Goal: Task Accomplishment & Management: Complete application form

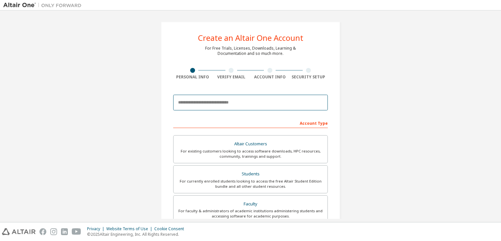
click at [203, 102] on input "email" at bounding box center [250, 103] width 155 height 16
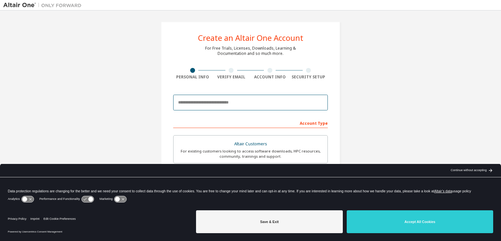
click at [202, 102] on input "email" at bounding box center [250, 103] width 155 height 16
type input "**********"
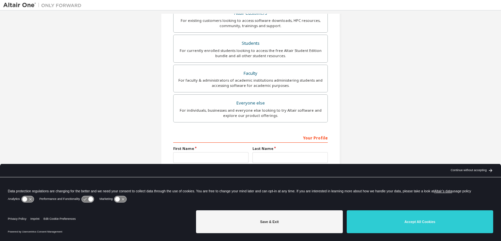
scroll to position [139, 0]
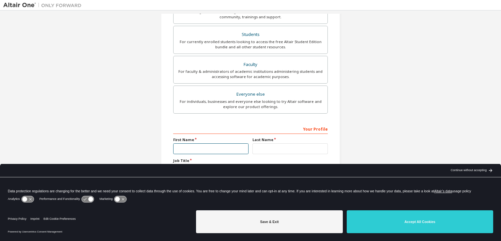
click at [185, 148] on input "text" at bounding box center [210, 148] width 75 height 11
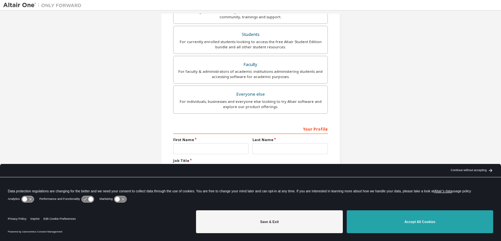
click at [369, 217] on button "Accept All Cookies" at bounding box center [420, 221] width 146 height 23
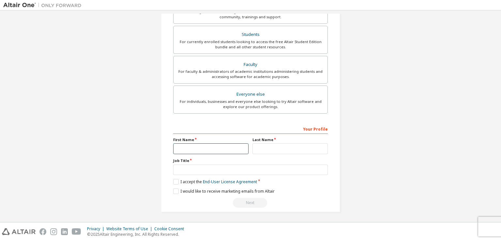
click at [173, 149] on input "text" at bounding box center [210, 148] width 75 height 11
type input "*****"
click at [309, 146] on input "text" at bounding box center [289, 148] width 75 height 11
type input "*********"
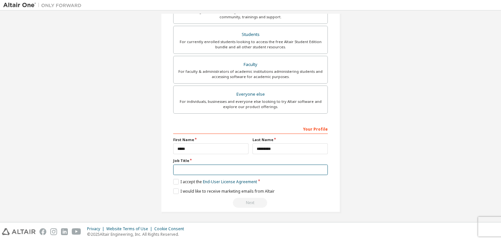
click at [283, 171] on input "text" at bounding box center [250, 169] width 155 height 11
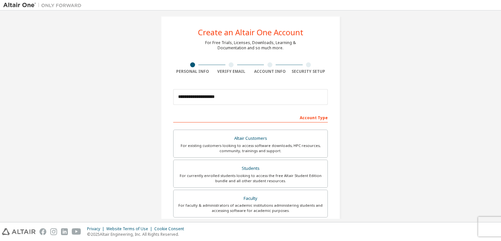
scroll to position [0, 0]
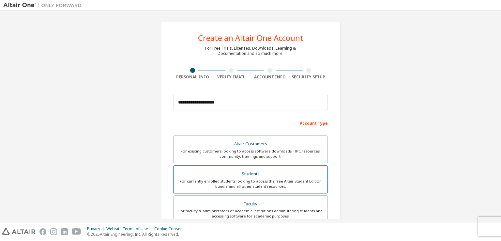
type input "*****"
click at [229, 169] on div "Students" at bounding box center [250, 173] width 146 height 9
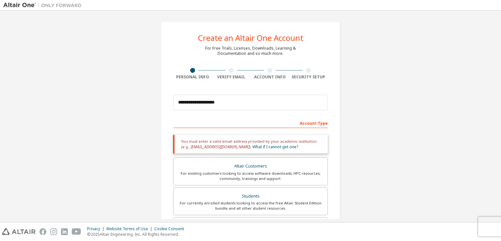
click at [247, 122] on div "Account Type" at bounding box center [250, 122] width 155 height 10
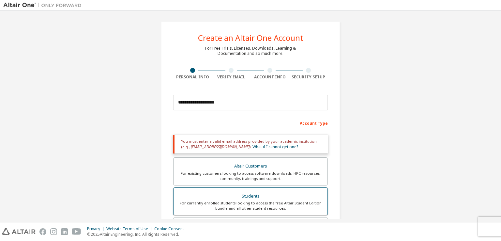
scroll to position [162, 0]
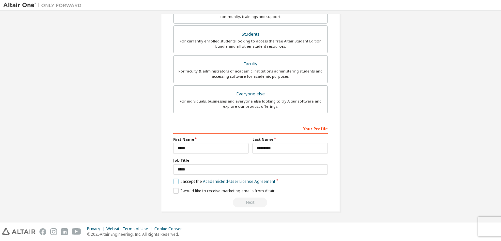
click at [177, 180] on label "I accept the Academic End-User License Agreement" at bounding box center [224, 181] width 102 height 6
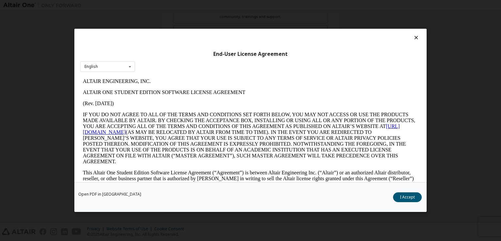
scroll to position [0, 0]
click at [398, 195] on button "I Accept" at bounding box center [407, 197] width 29 height 10
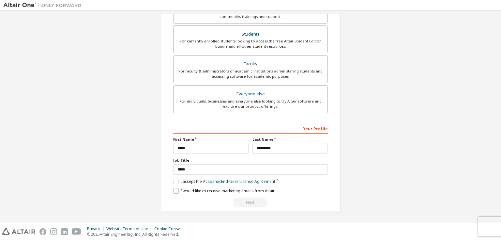
click at [176, 190] on label "I would like to receive marketing emails from Altair" at bounding box center [223, 191] width 101 height 6
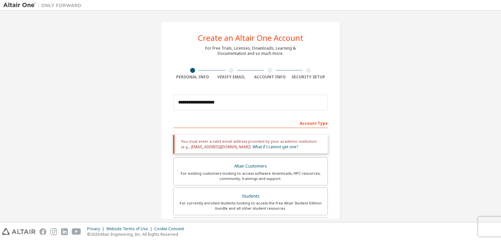
click at [279, 125] on div "Account Type" at bounding box center [250, 122] width 155 height 10
click at [240, 105] on input "**********" at bounding box center [250, 103] width 155 height 16
click at [254, 160] on label "Altair Customers For existing customers looking to access software downloads, H…" at bounding box center [250, 171] width 155 height 28
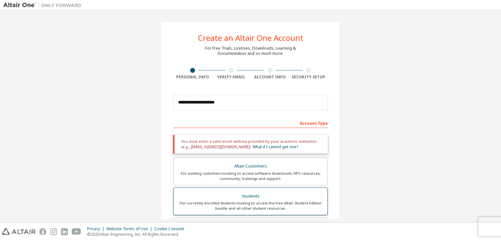
click at [235, 192] on div "Students" at bounding box center [250, 195] width 146 height 9
click at [240, 167] on div "Altair Customers" at bounding box center [250, 165] width 146 height 9
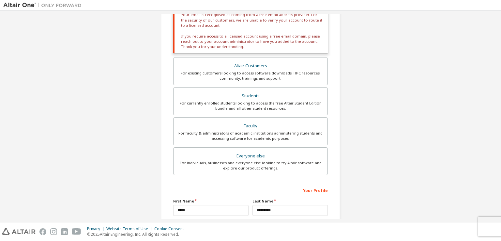
scroll to position [130, 0]
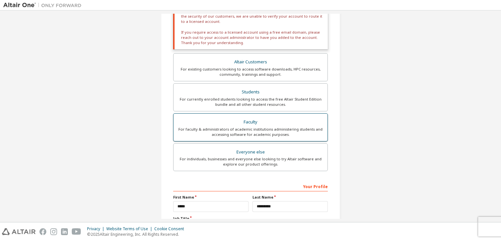
click at [248, 123] on div "Faculty" at bounding box center [250, 121] width 146 height 9
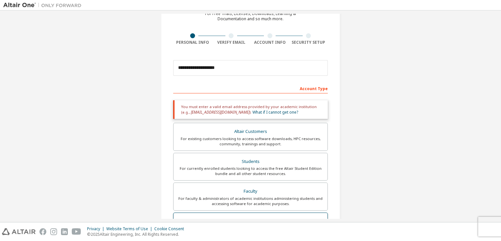
scroll to position [0, 0]
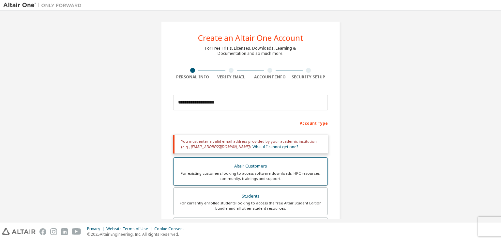
click at [239, 169] on div "Altair Customers" at bounding box center [250, 165] width 146 height 9
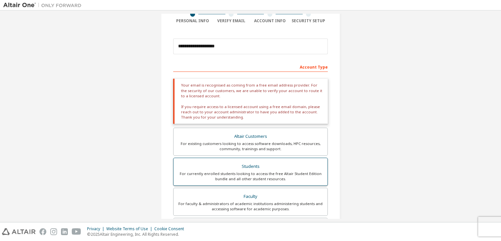
scroll to position [65, 0]
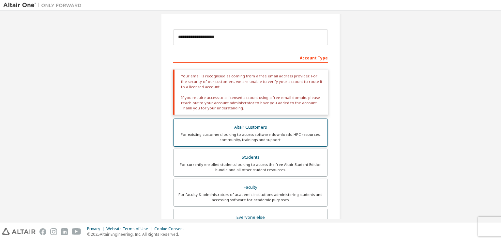
click at [243, 128] on div "Altair Customers" at bounding box center [250, 127] width 146 height 9
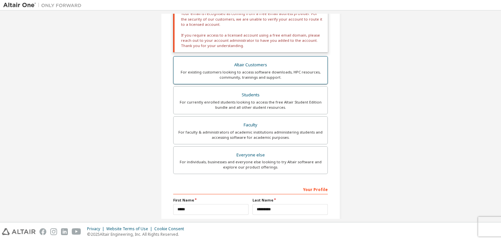
scroll to position [188, 0]
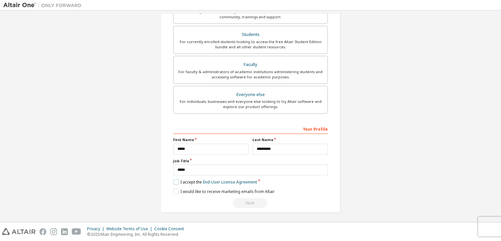
click at [180, 180] on label "I accept the End-User License Agreement" at bounding box center [215, 182] width 84 height 6
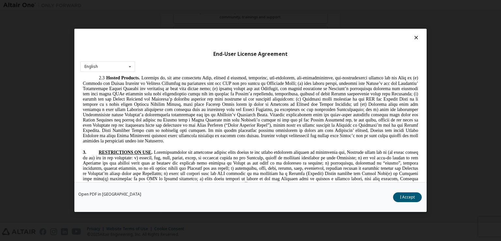
scroll to position [1830, 0]
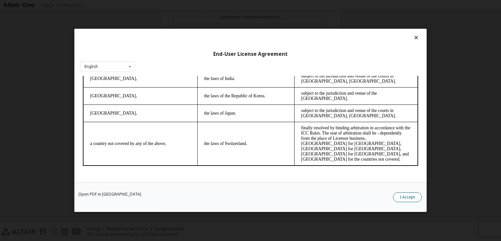
click at [410, 195] on button "I Accept" at bounding box center [407, 197] width 29 height 10
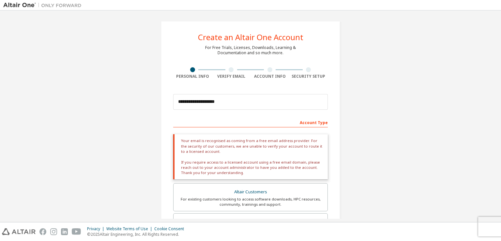
scroll to position [0, 0]
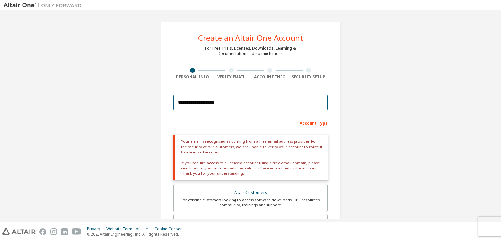
click at [225, 100] on input "**********" at bounding box center [250, 103] width 155 height 16
click at [232, 73] on div "Verify Email" at bounding box center [231, 74] width 39 height 12
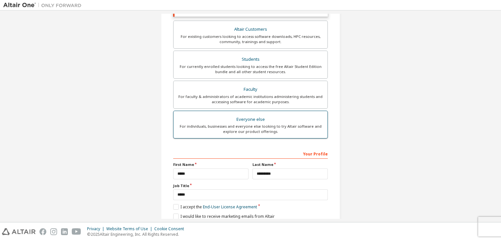
click at [266, 124] on div "For individuals, businesses and everyone else looking to try Altair software an…" at bounding box center [250, 129] width 146 height 10
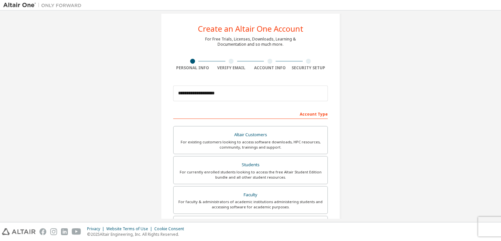
scroll to position [139, 0]
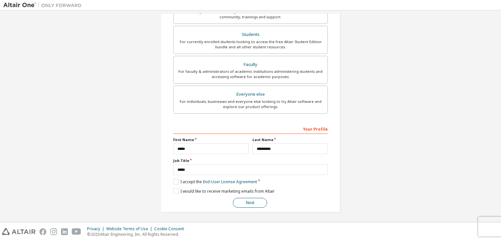
click at [256, 201] on button "Next" at bounding box center [250, 203] width 34 height 10
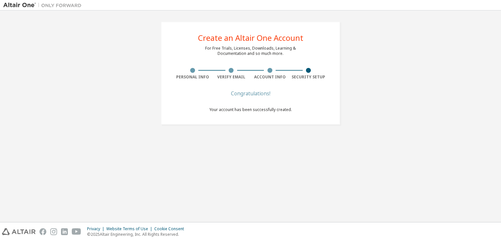
scroll to position [0, 0]
click at [252, 146] on div "Create an Altair One Account For Free Trials, Licenses, Downloads, Learning & D…" at bounding box center [250, 116] width 494 height 205
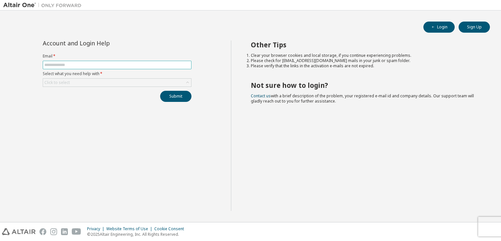
click at [86, 62] on span at bounding box center [117, 65] width 149 height 8
click at [83, 66] on input "text" at bounding box center [116, 64] width 145 height 5
type input "**********"
click at [85, 82] on div "Click to select" at bounding box center [117, 83] width 148 height 8
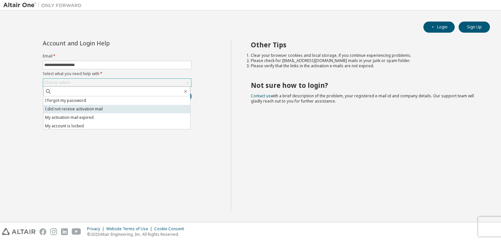
click at [75, 109] on li "I did not receive activation mail" at bounding box center [116, 109] width 147 height 8
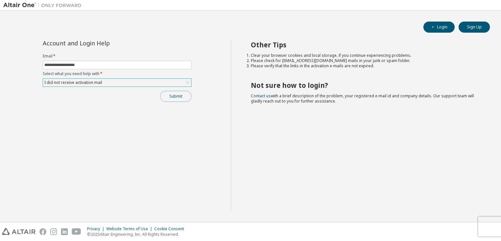
click at [176, 94] on button "Submit" at bounding box center [175, 96] width 31 height 11
click at [100, 81] on div "I did not receive activation mail" at bounding box center [73, 82] width 60 height 7
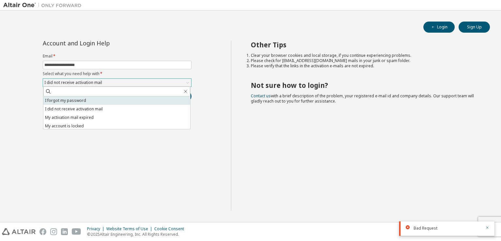
click at [88, 100] on li "I forgot my password" at bounding box center [116, 100] width 147 height 8
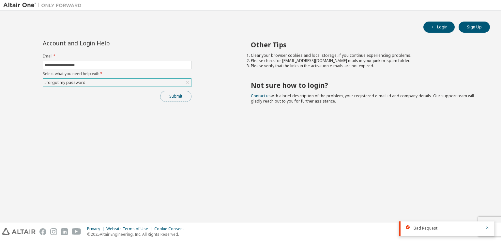
click at [177, 97] on button "Submit" at bounding box center [175, 96] width 31 height 11
